Goal: Find specific page/section: Find specific page/section

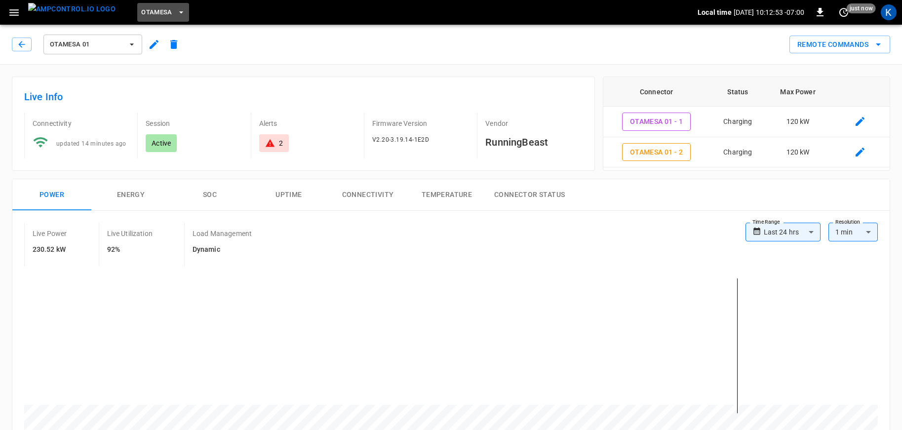
click at [141, 11] on span "OtaMesa" at bounding box center [156, 12] width 31 height 11
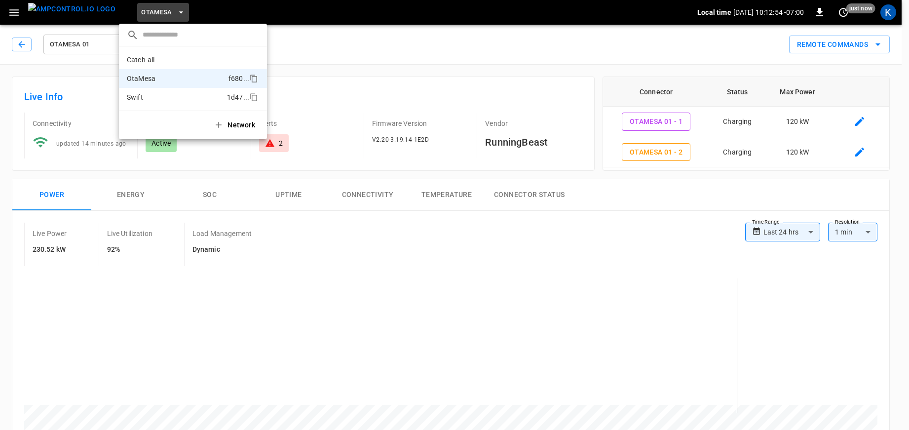
click at [143, 97] on p "Swift" at bounding box center [175, 97] width 96 height 10
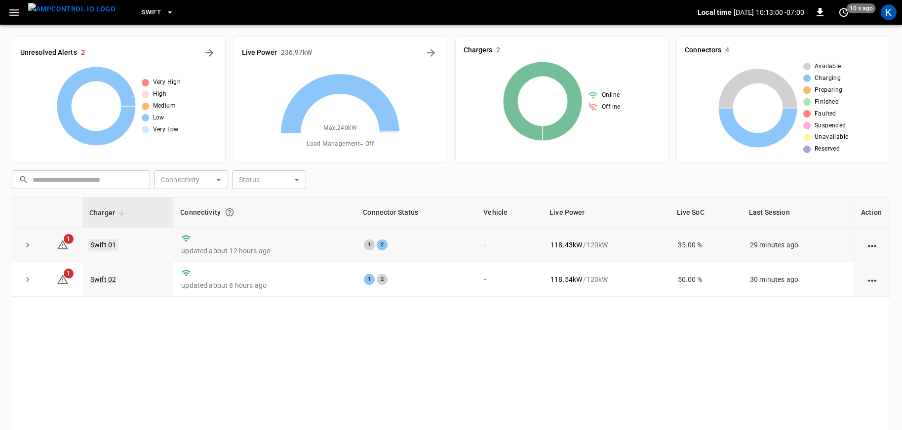
click at [99, 244] on link "Swift 01" at bounding box center [103, 245] width 30 height 12
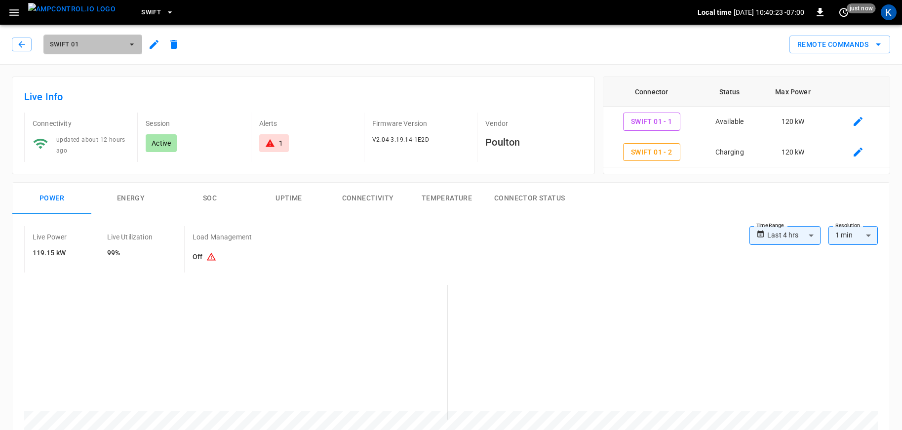
click at [94, 41] on span "Swift 01" at bounding box center [86, 44] width 73 height 11
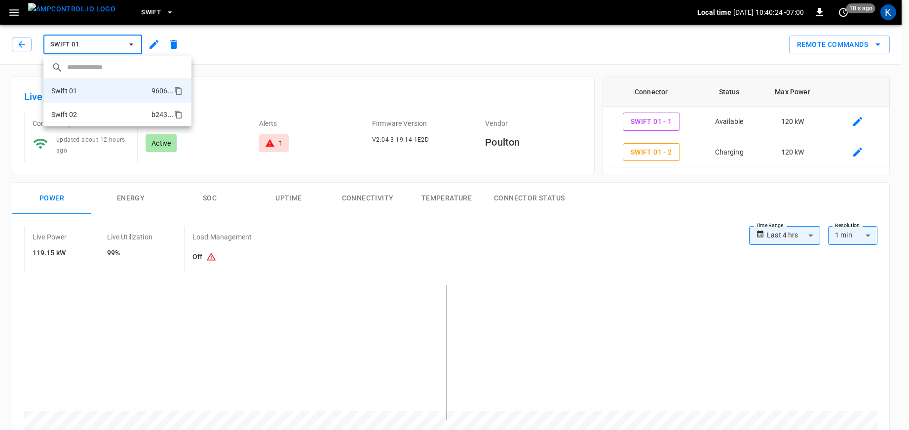
click at [93, 114] on li "Swift 02 b243 ..." at bounding box center [117, 115] width 148 height 24
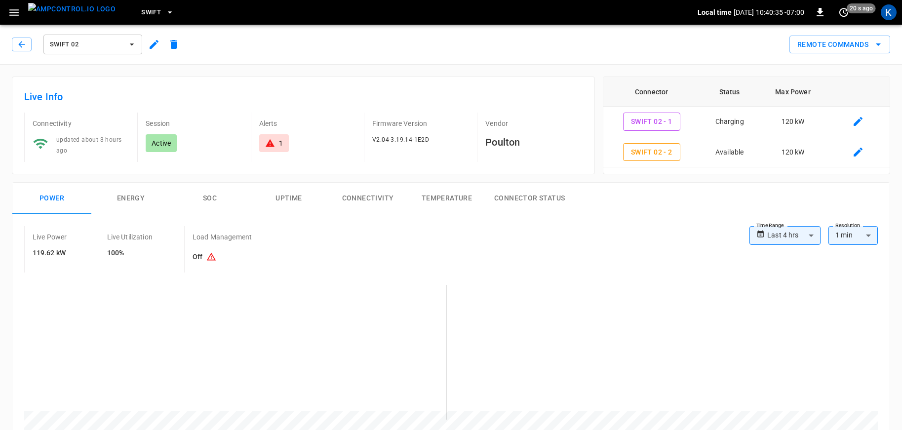
click at [141, 13] on span "Swift" at bounding box center [151, 12] width 20 height 11
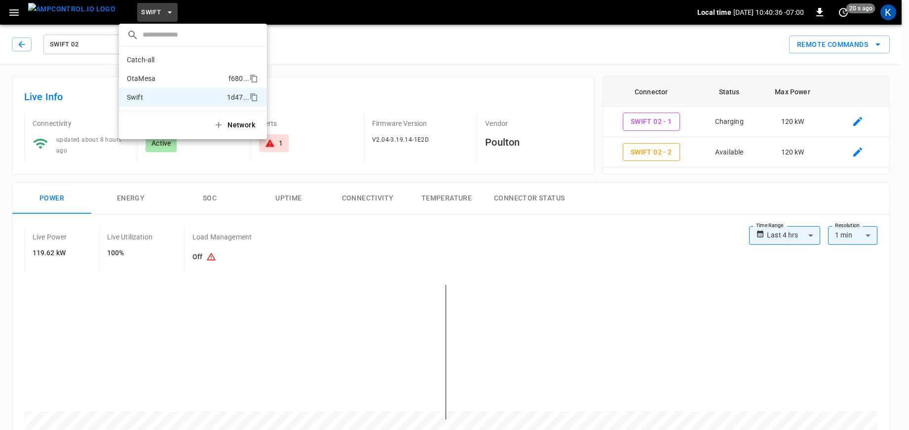
click at [160, 77] on p "OtaMesa" at bounding box center [176, 79] width 98 height 10
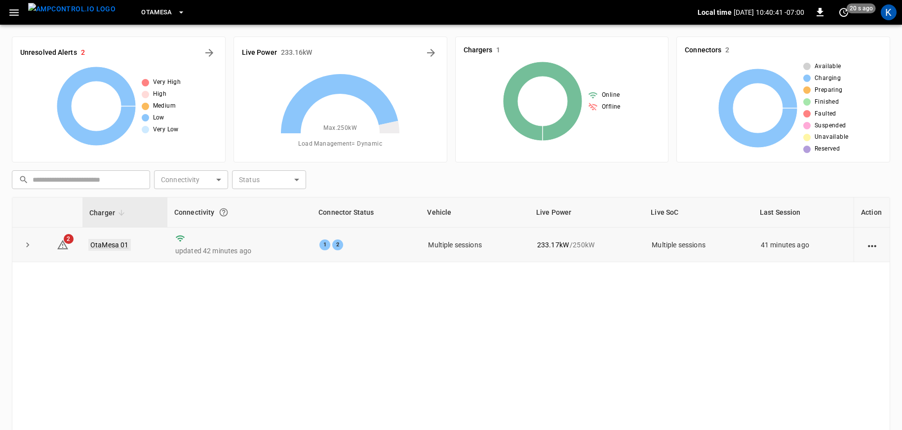
click at [107, 246] on link "OtaMesa 01" at bounding box center [109, 245] width 42 height 12
